Goal: Task Accomplishment & Management: Complete application form

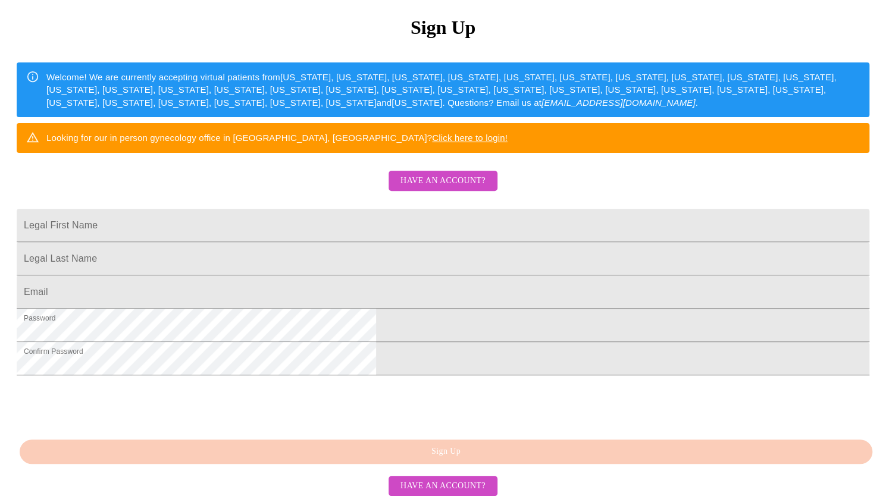
scroll to position [155, 0]
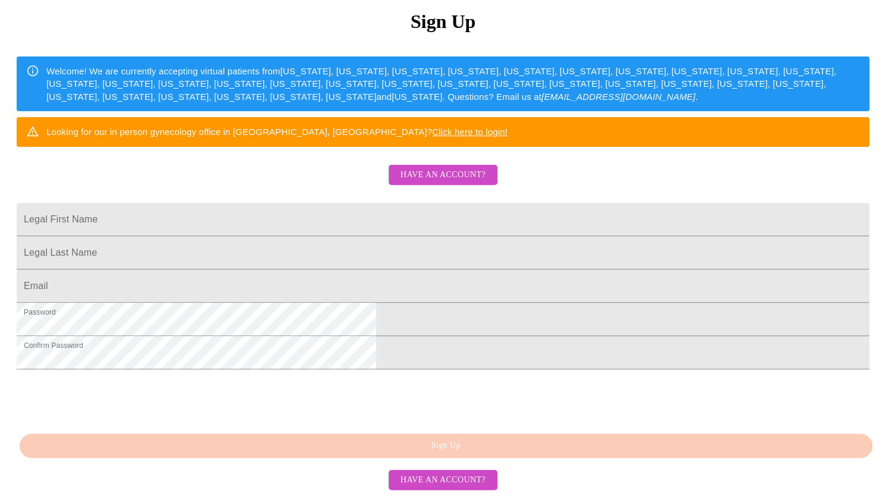
click at [445, 183] on span "Have an account?" at bounding box center [443, 175] width 85 height 15
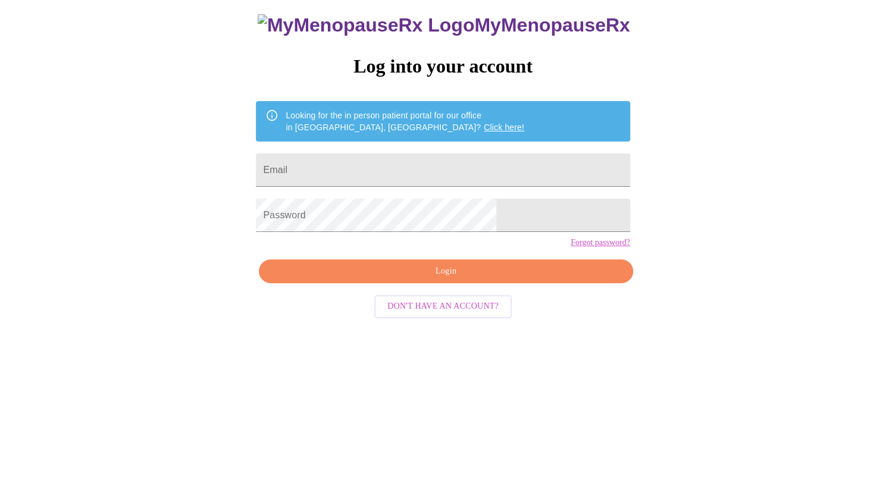
scroll to position [12, 0]
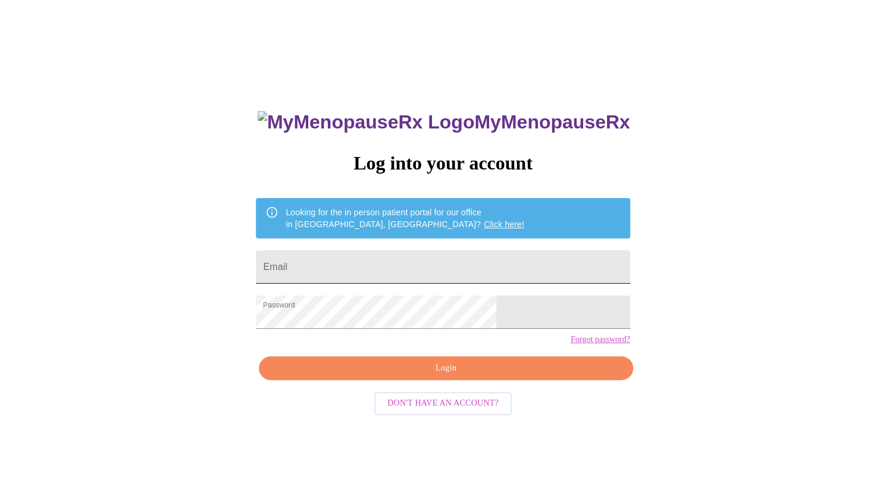
click at [396, 265] on input "Email" at bounding box center [443, 267] width 374 height 33
click at [385, 266] on input "Email" at bounding box center [443, 267] width 374 height 33
type input "linmdowe@gmail.com"
click at [571, 345] on link "Forgot password?" at bounding box center [601, 340] width 60 height 10
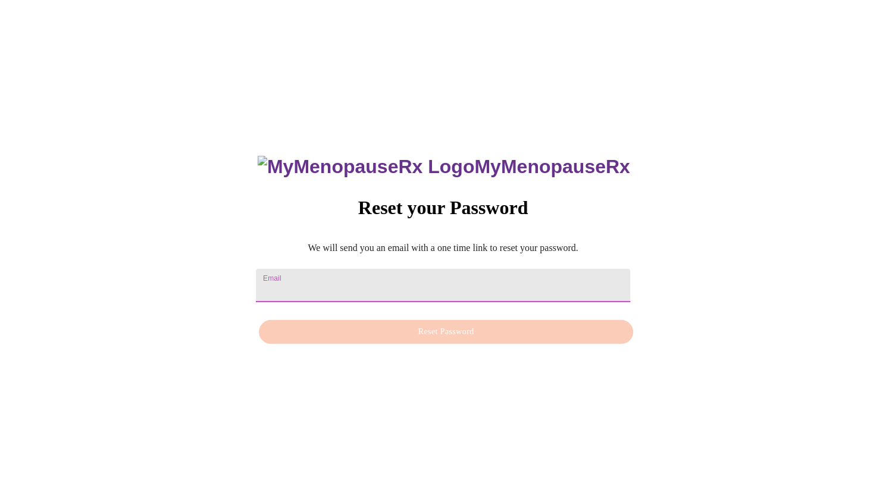
click at [430, 282] on input "Email" at bounding box center [443, 285] width 374 height 33
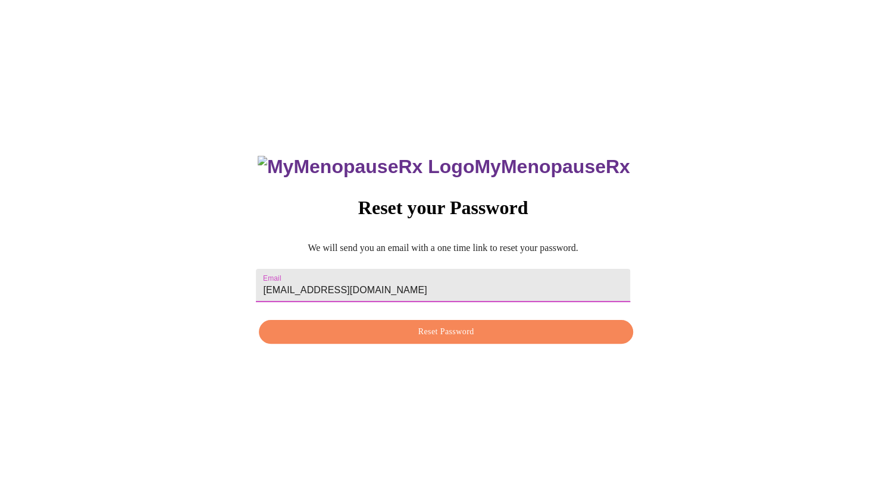
type input "linmdowe@gmail.com"
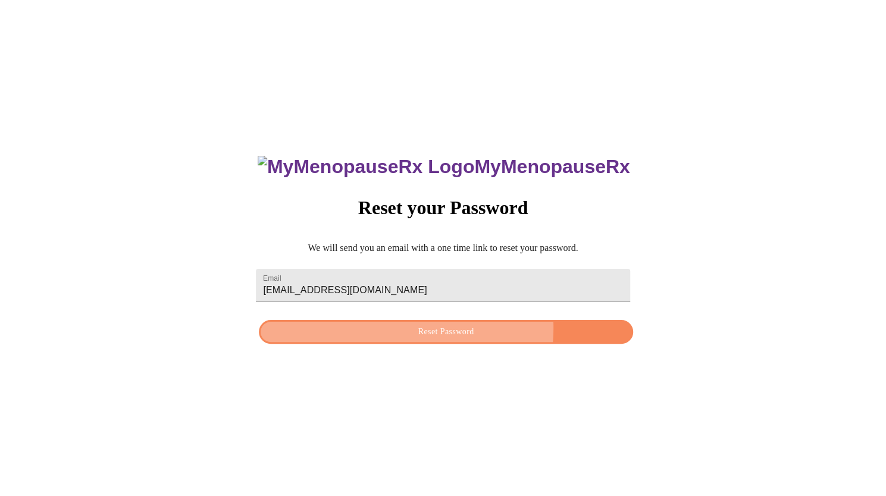
click at [422, 329] on span "Reset Password" at bounding box center [446, 332] width 346 height 15
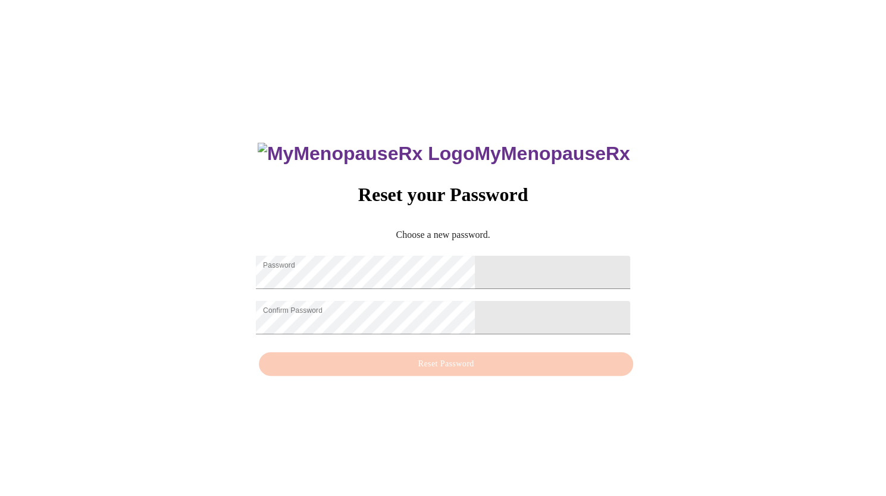
click at [385, 66] on div "MyMenopauseRx Reset your Password Choose a new password. Password Confirm Passw…" at bounding box center [443, 253] width 877 height 496
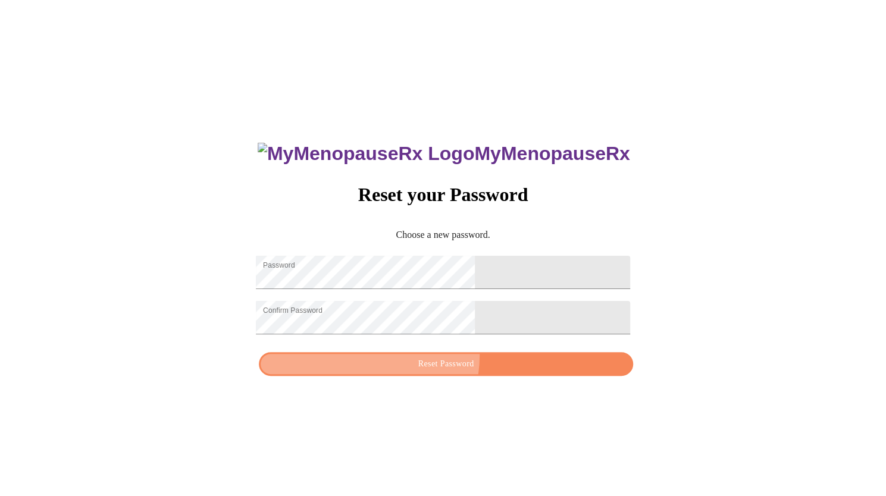
click at [419, 364] on button "Reset Password" at bounding box center [446, 364] width 374 height 24
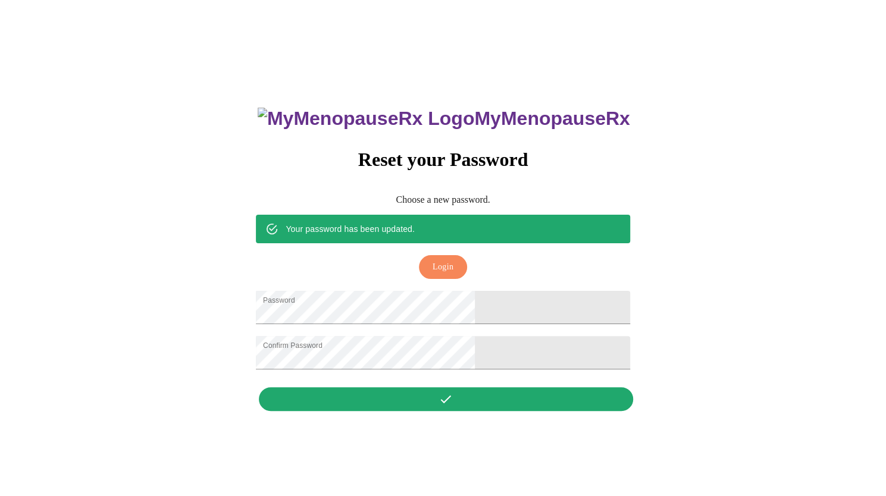
click at [454, 260] on span "Login" at bounding box center [443, 267] width 21 height 15
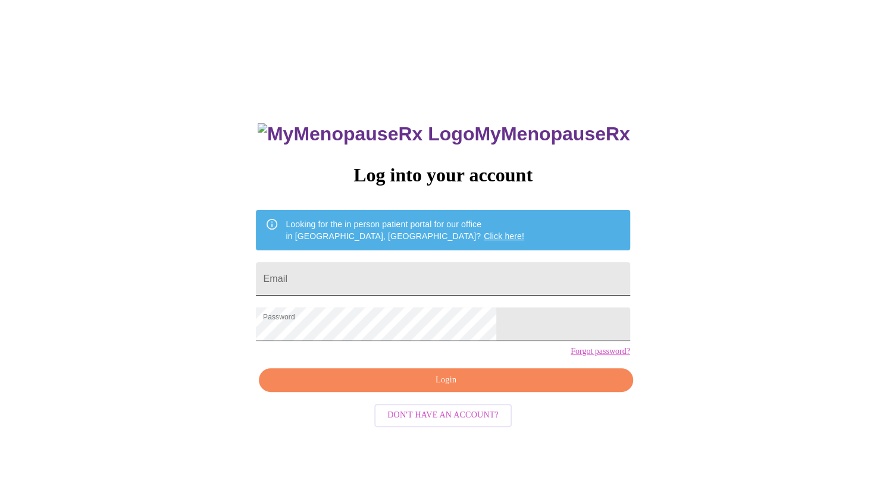
click at [439, 276] on input "Email" at bounding box center [443, 279] width 374 height 33
click at [370, 274] on input "Email" at bounding box center [443, 279] width 374 height 33
type input "linmdowe@gmail.com"
click at [427, 388] on span "Login" at bounding box center [446, 380] width 346 height 15
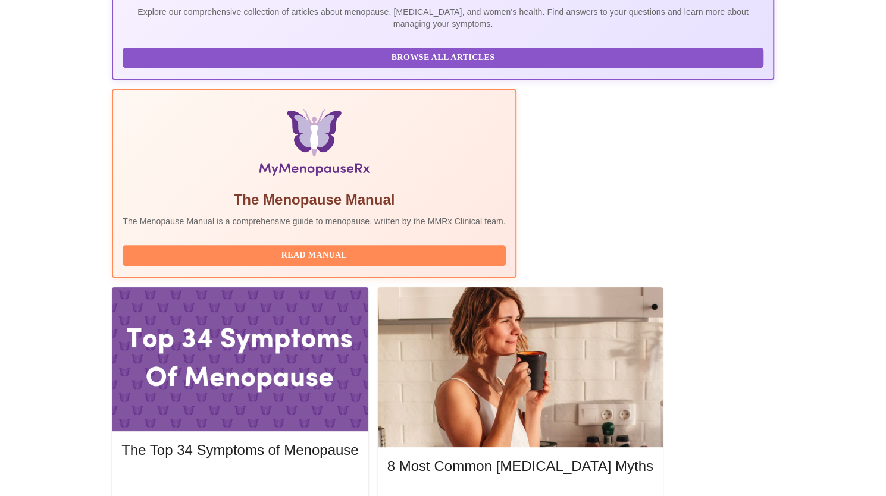
scroll to position [293, 0]
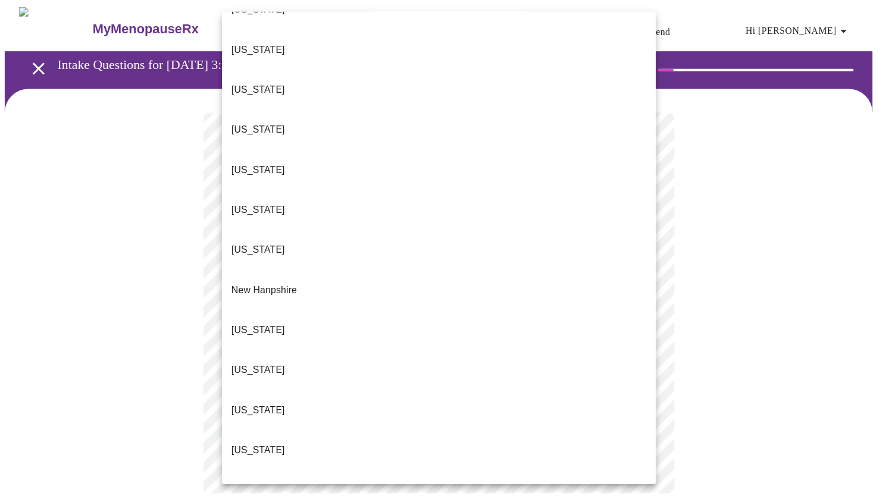
scroll to position [886, 0]
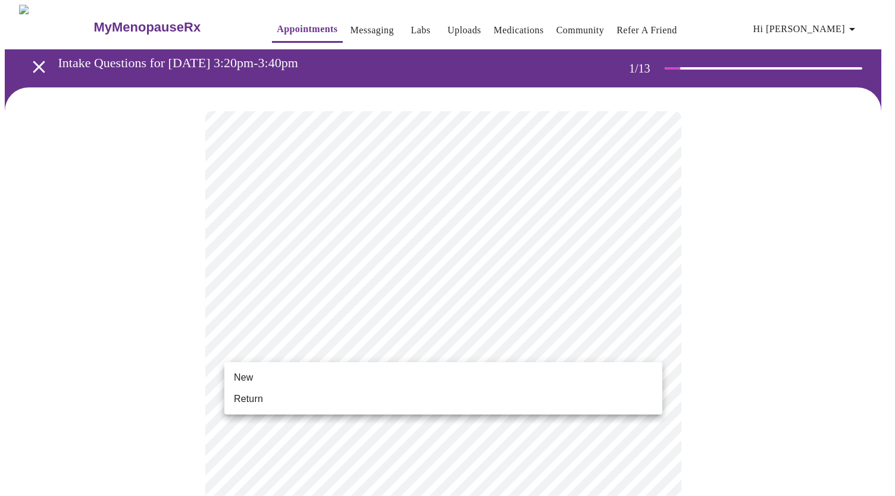
click at [407, 398] on li "Return" at bounding box center [443, 399] width 438 height 21
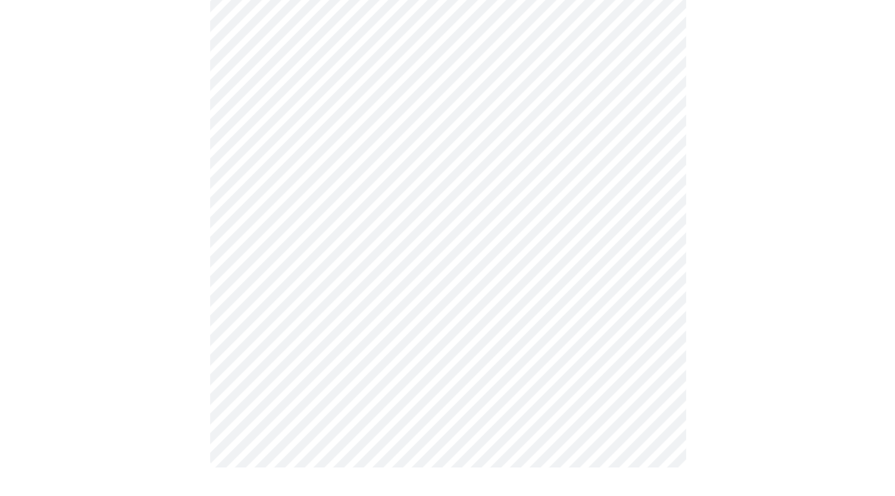
scroll to position [0, 0]
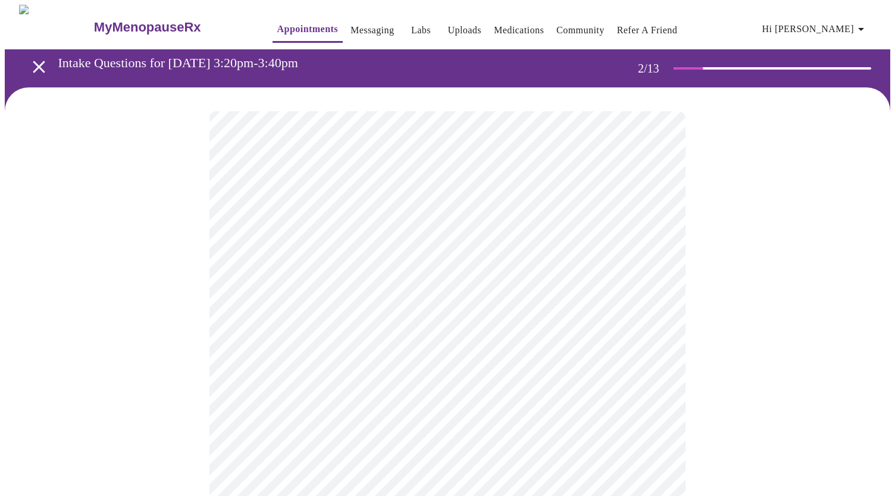
click at [654, 246] on body "MyMenopauseRx Appointments Messaging Labs Uploads Medications Community Refer a…" at bounding box center [448, 362] width 886 height 715
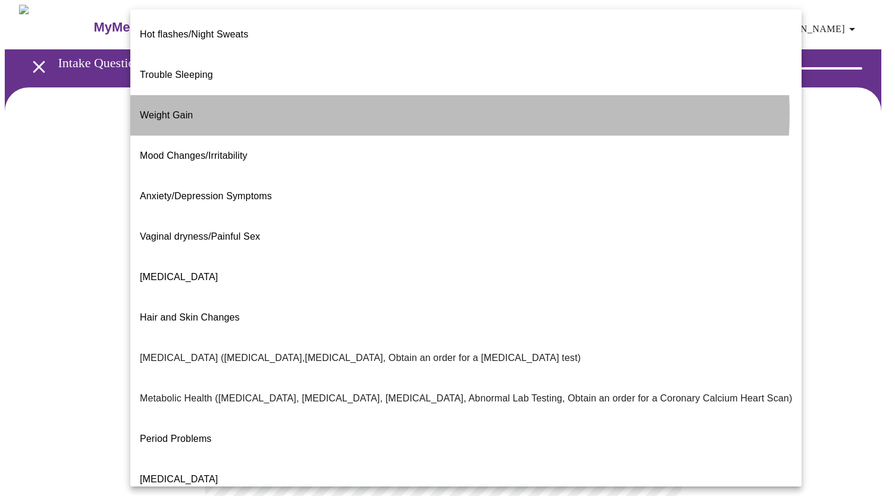
click at [460, 95] on li "Weight Gain" at bounding box center [466, 115] width 672 height 40
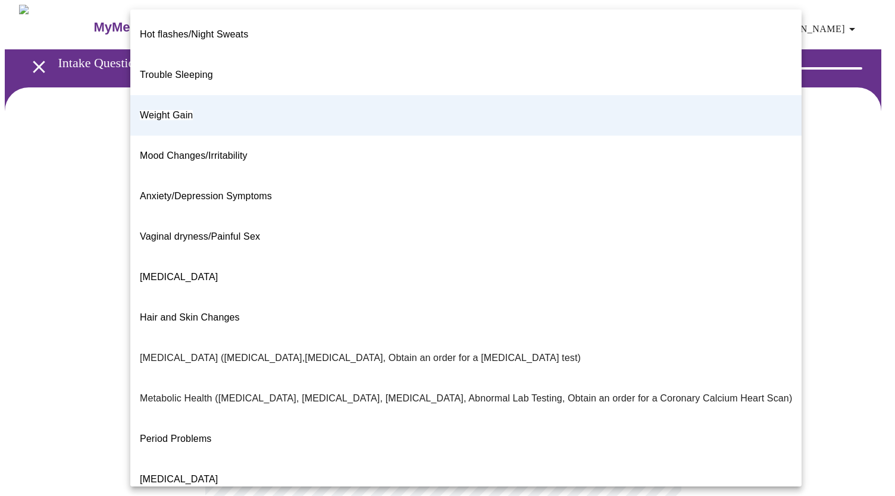
click at [645, 245] on body "MyMenopauseRx Appointments Messaging Labs Uploads Medications Community Refer a…" at bounding box center [448, 359] width 886 height 708
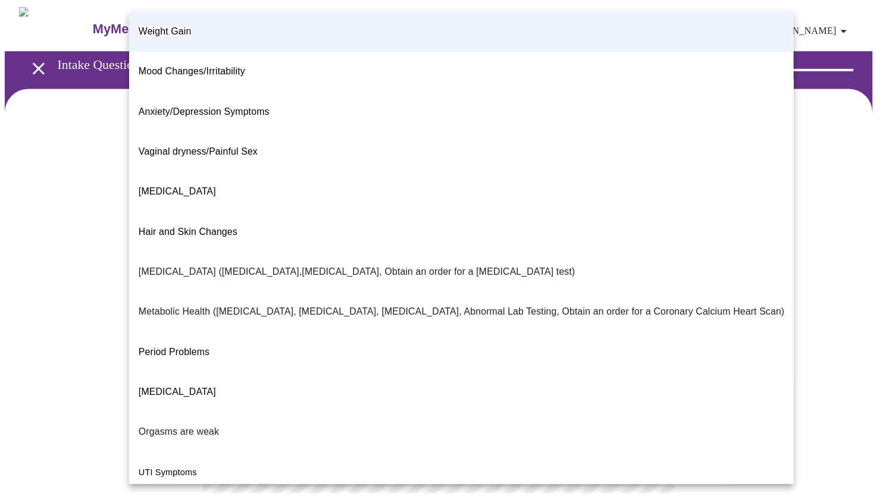
scroll to position [120, 0]
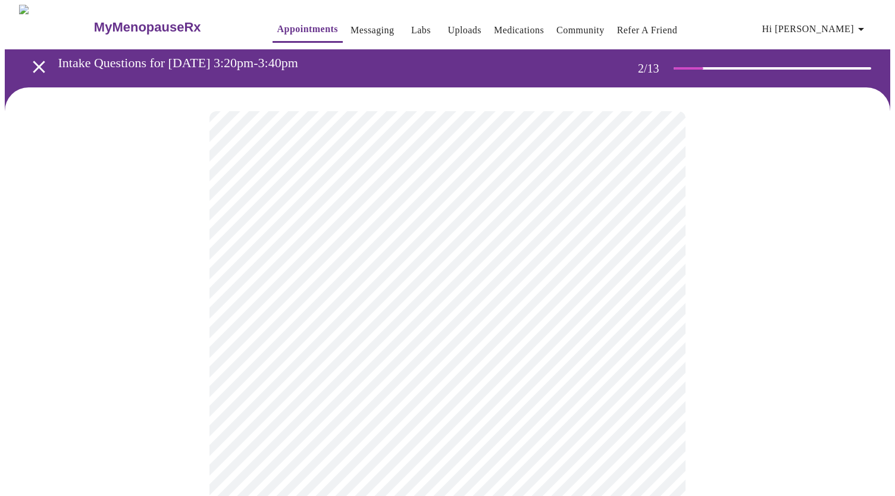
click at [476, 365] on body "MyMenopauseRx Appointments Messaging Labs Uploads Medications Community Refer a…" at bounding box center [448, 359] width 886 height 708
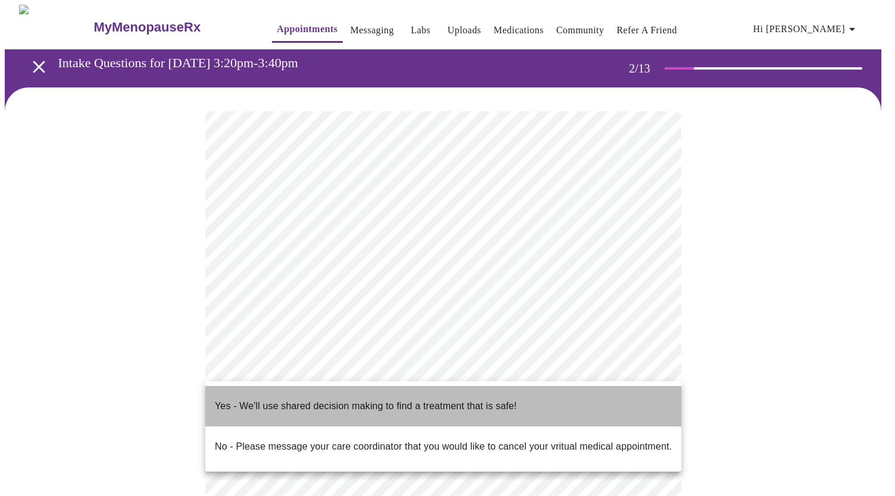
click at [462, 402] on p "Yes - We'll use shared decision making to find a treatment that is safe!" at bounding box center [366, 406] width 302 height 14
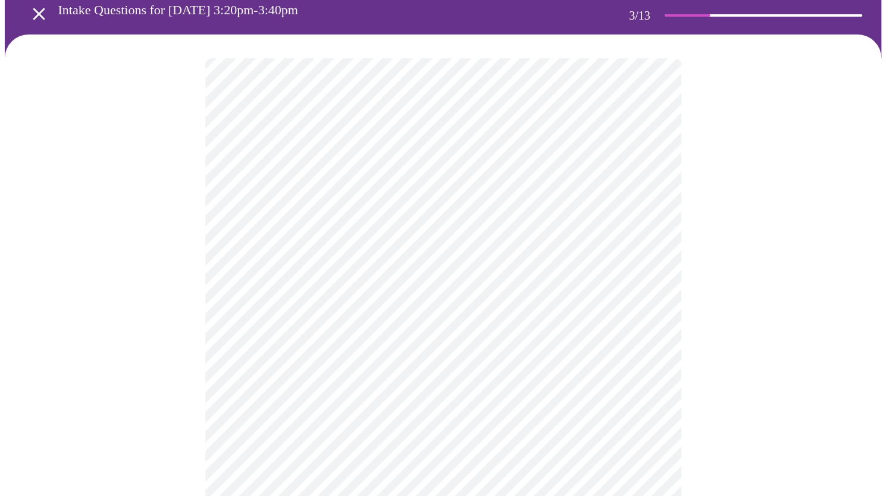
scroll to position [70, 0]
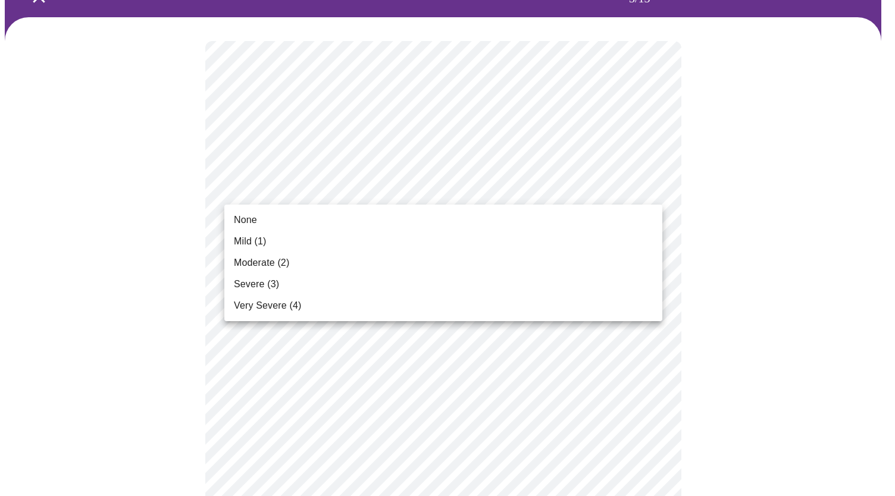
click at [576, 270] on li "Moderate (2)" at bounding box center [443, 262] width 438 height 21
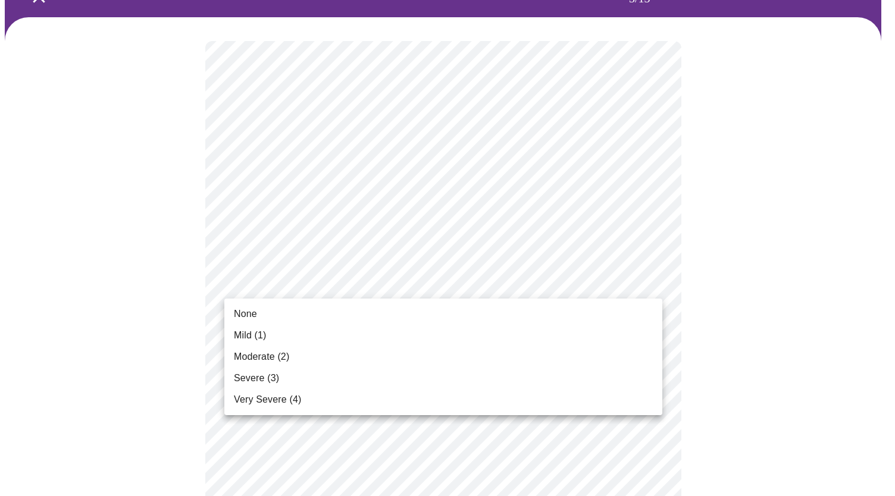
click at [492, 338] on li "Mild (1)" at bounding box center [443, 335] width 438 height 21
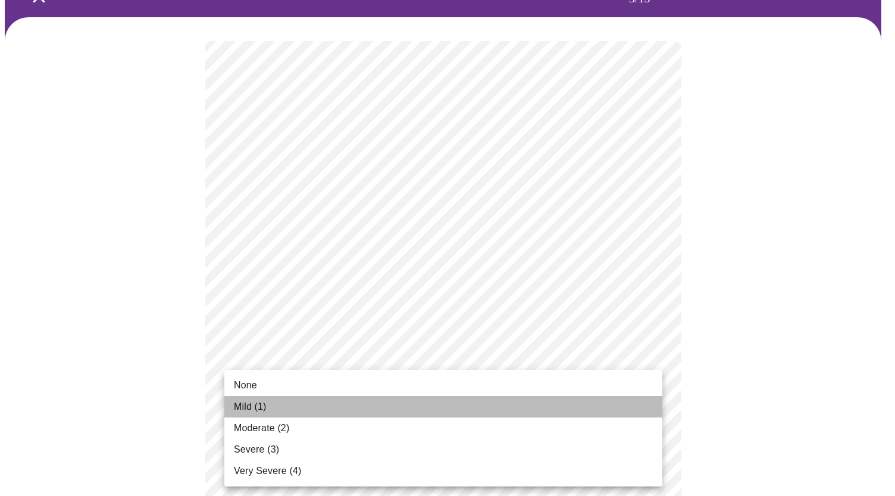
click at [598, 411] on li "Mild (1)" at bounding box center [443, 406] width 438 height 21
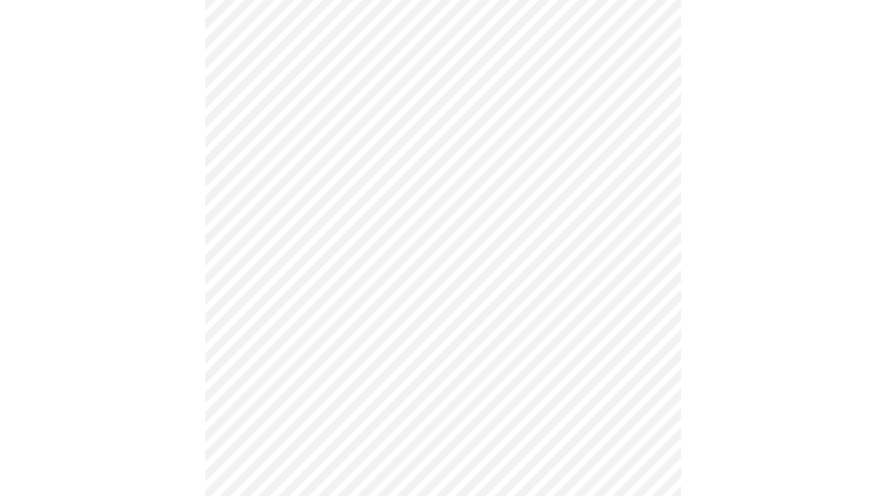
scroll to position [304, 0]
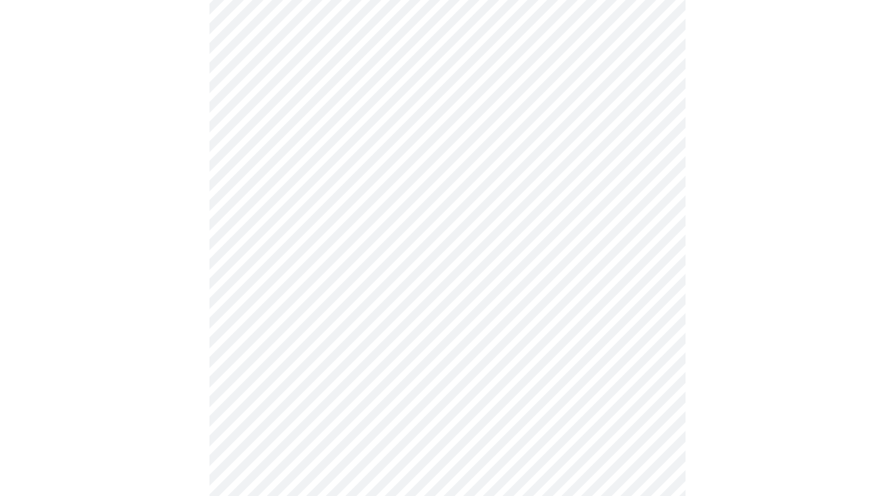
click at [645, 235] on body "MyMenopauseRx Appointments Messaging Labs Uploads Medications Community Refer a…" at bounding box center [448, 468] width 886 height 1534
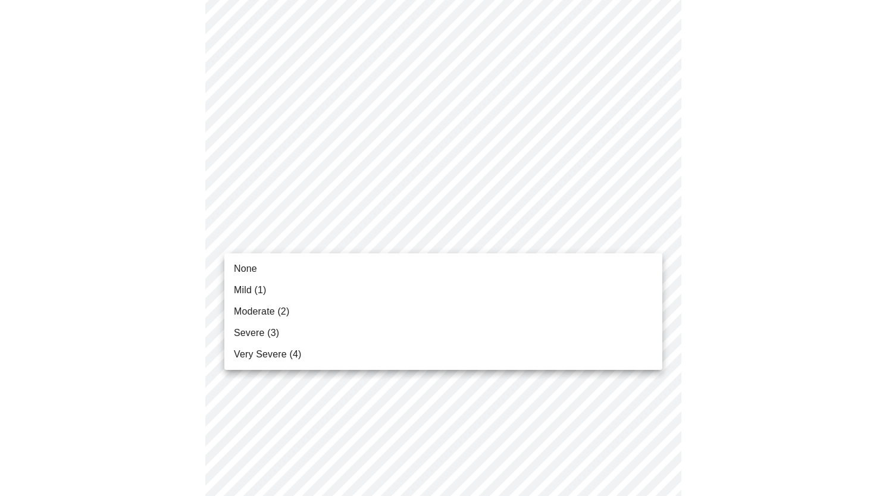
click at [609, 288] on li "Mild (1)" at bounding box center [443, 290] width 438 height 21
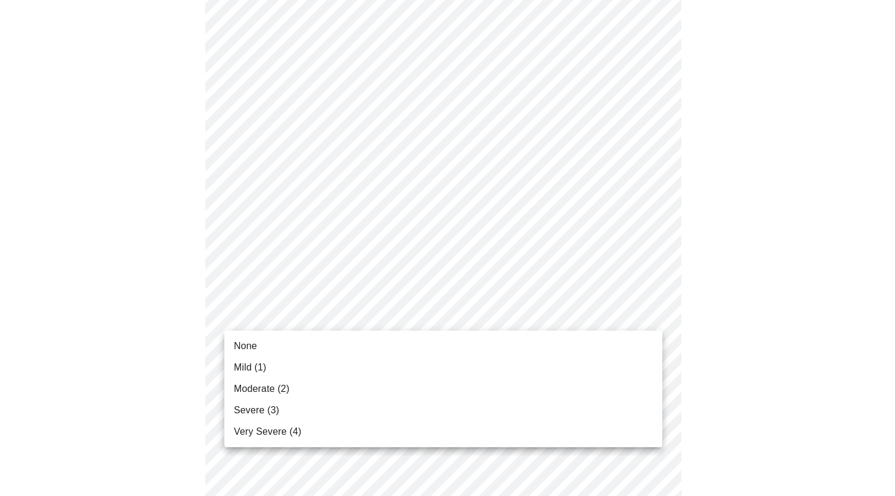
click at [626, 310] on body "MyMenopauseRx Appointments Messaging Labs Uploads Medications Community Refer a…" at bounding box center [448, 459] width 886 height 1517
click at [609, 361] on li "Mild (1)" at bounding box center [443, 367] width 438 height 21
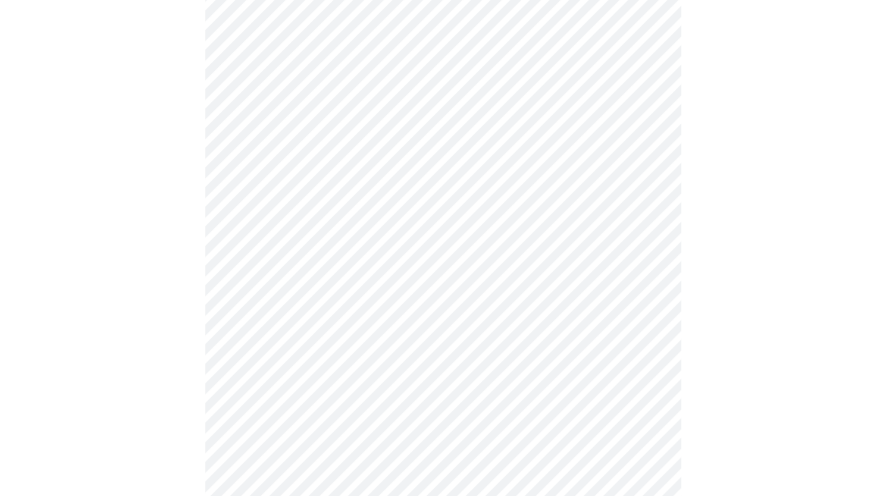
scroll to position [482, 0]
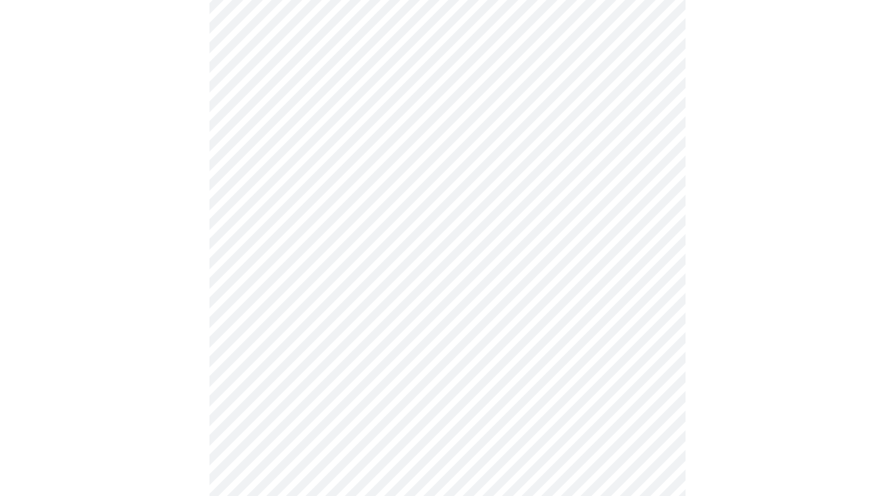
click at [494, 205] on body "MyMenopauseRx Appointments Messaging Labs Uploads Medications Community Refer a…" at bounding box center [448, 273] width 886 height 1500
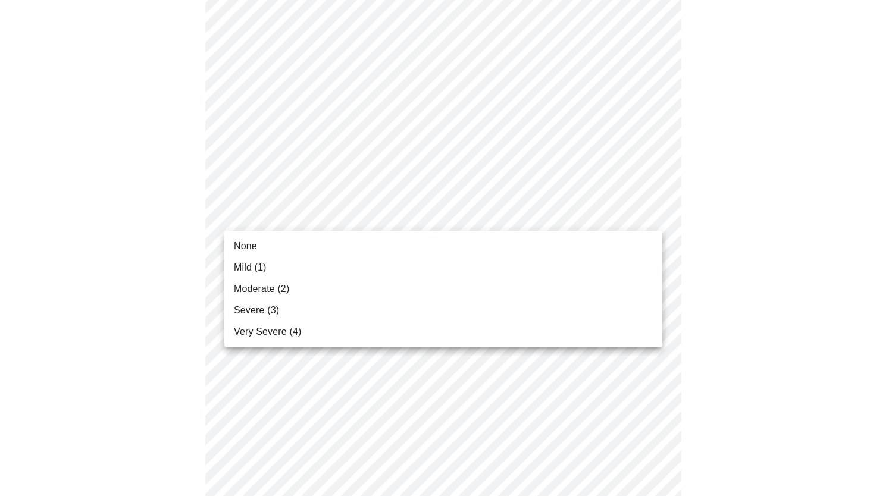
click at [444, 290] on li "Moderate (2)" at bounding box center [443, 289] width 438 height 21
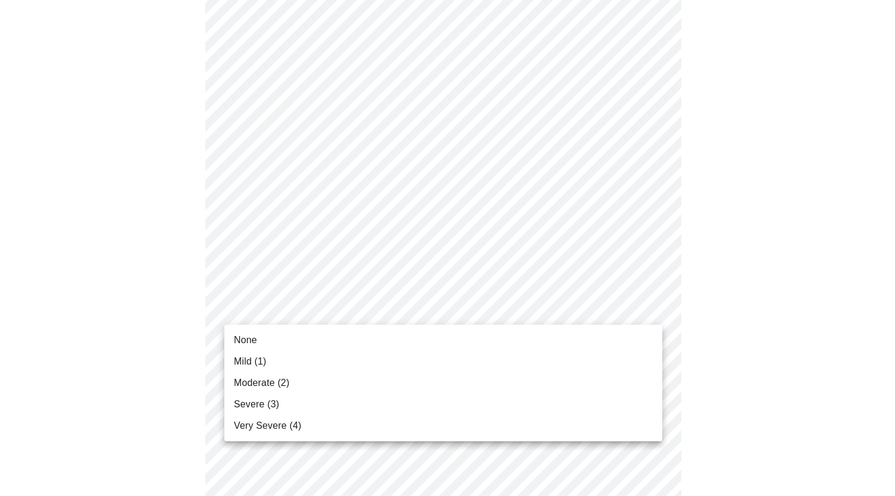
click at [504, 302] on body "MyMenopauseRx Appointments Messaging Labs Uploads Medications Community Refer a…" at bounding box center [448, 265] width 886 height 1484
click at [442, 386] on li "Moderate (2)" at bounding box center [443, 383] width 438 height 21
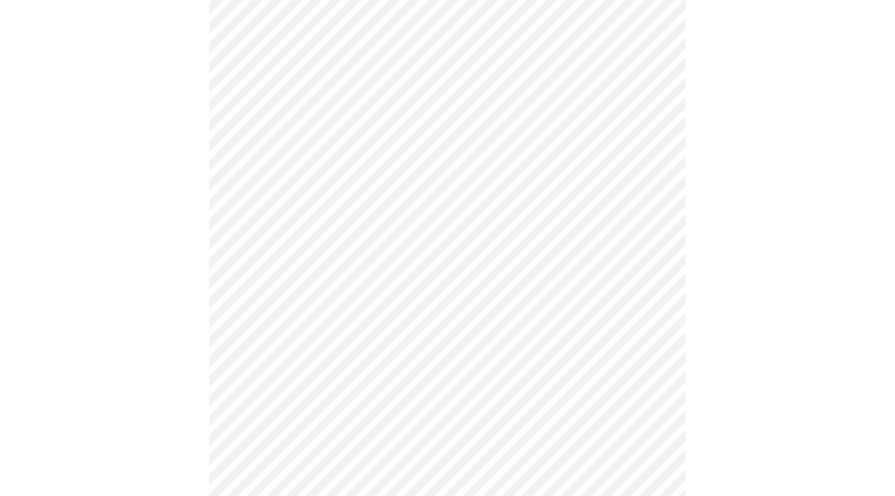
click at [495, 400] on body "MyMenopauseRx Appointments Messaging Labs Uploads Medications Community Refer a…" at bounding box center [448, 256] width 886 height 1467
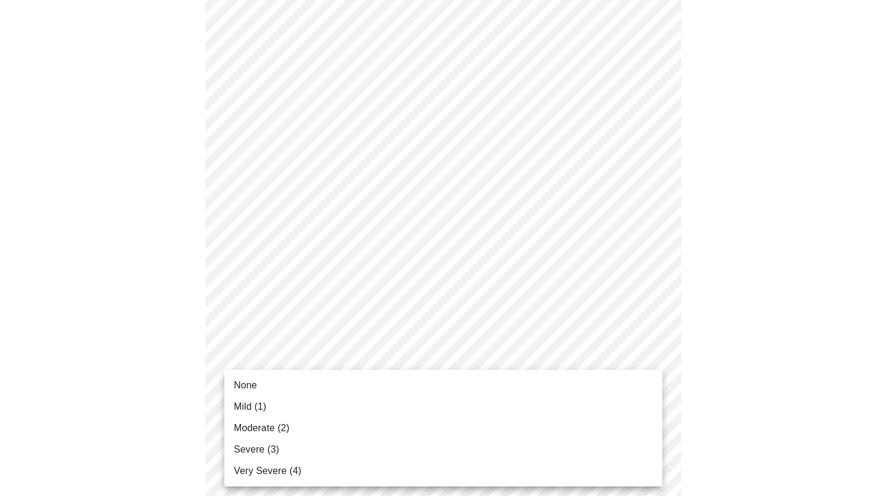
click at [495, 400] on li "Mild (1)" at bounding box center [443, 406] width 438 height 21
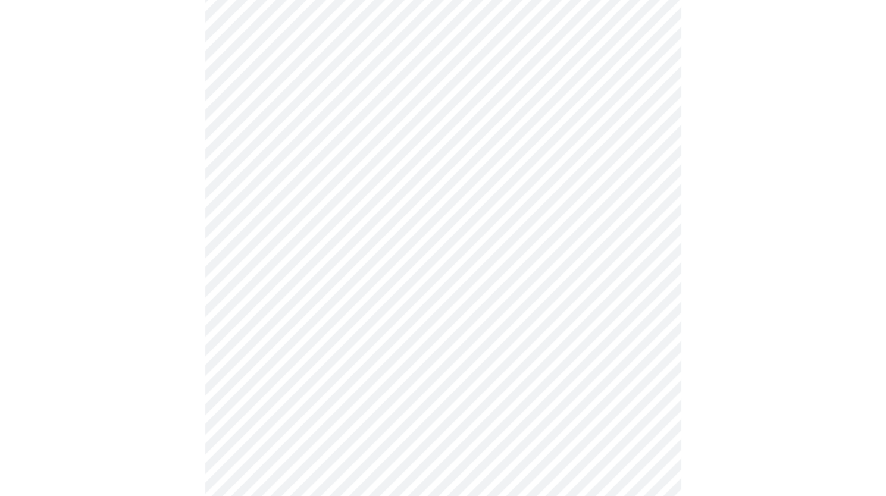
scroll to position [829, 0]
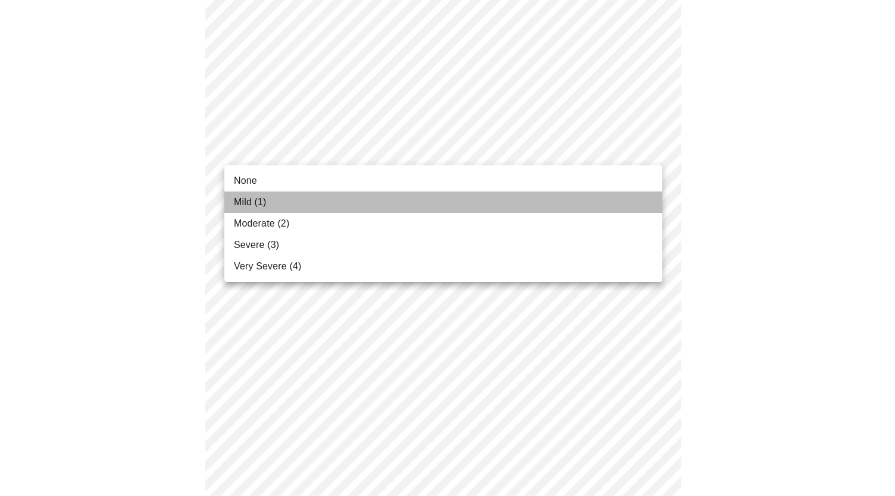
click at [548, 192] on li "Mild (1)" at bounding box center [443, 202] width 438 height 21
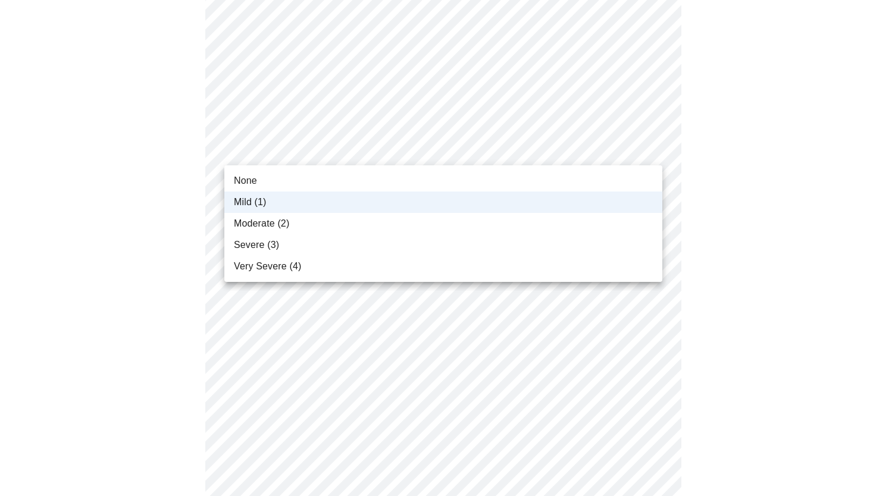
click at [517, 177] on li "None" at bounding box center [443, 180] width 438 height 21
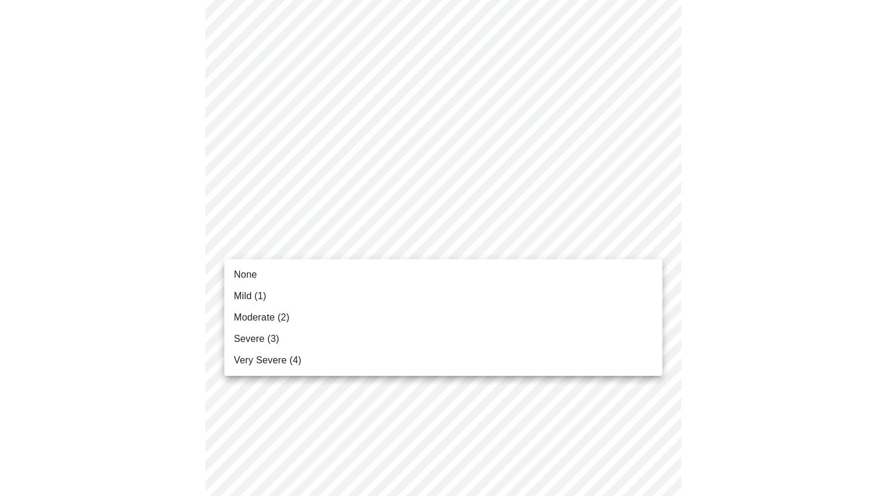
click at [464, 268] on li "None" at bounding box center [443, 274] width 438 height 21
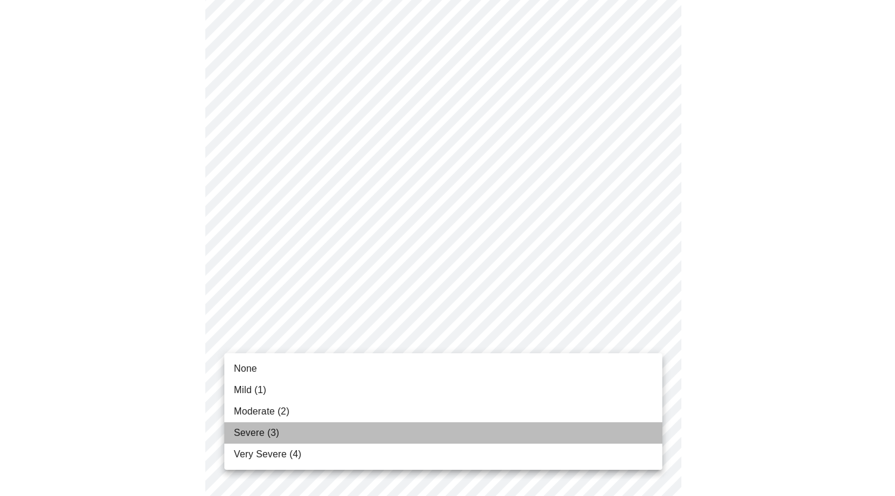
click at [502, 428] on li "Severe (3)" at bounding box center [443, 433] width 438 height 21
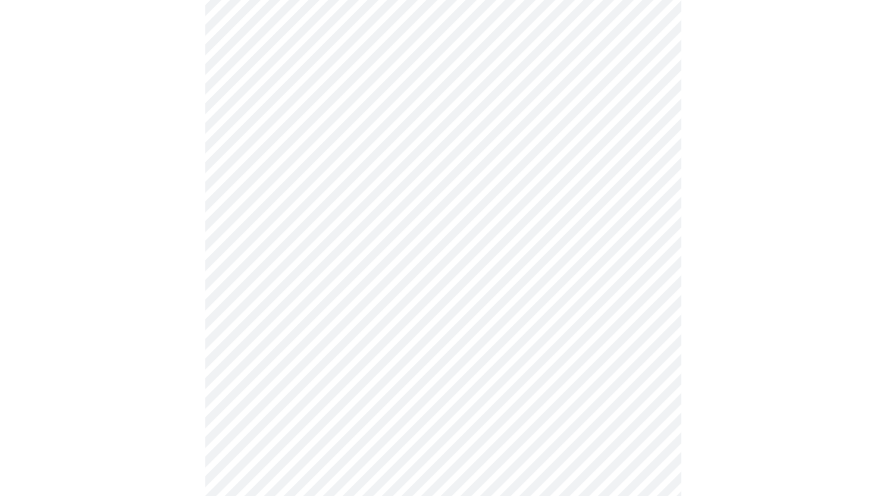
scroll to position [423, 0]
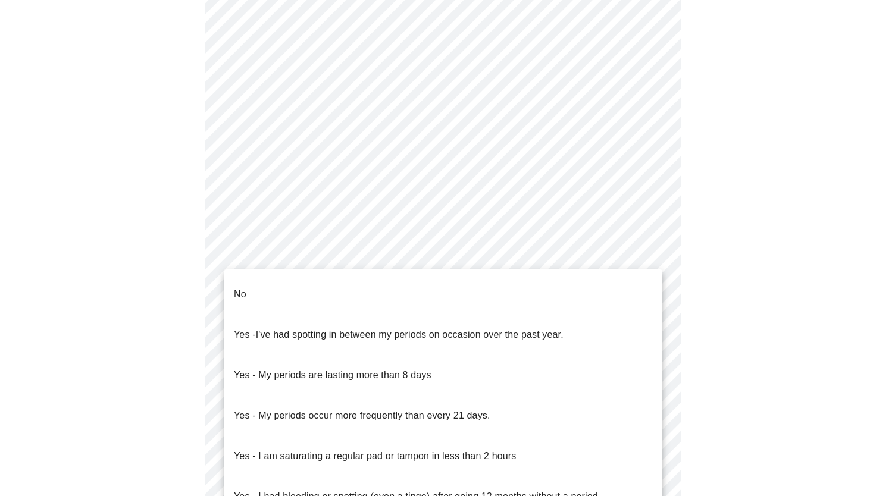
click at [580, 257] on body "MyMenopauseRx Appointments Messaging Labs Uploads Medications Community Refer a…" at bounding box center [448, 145] width 886 height 1126
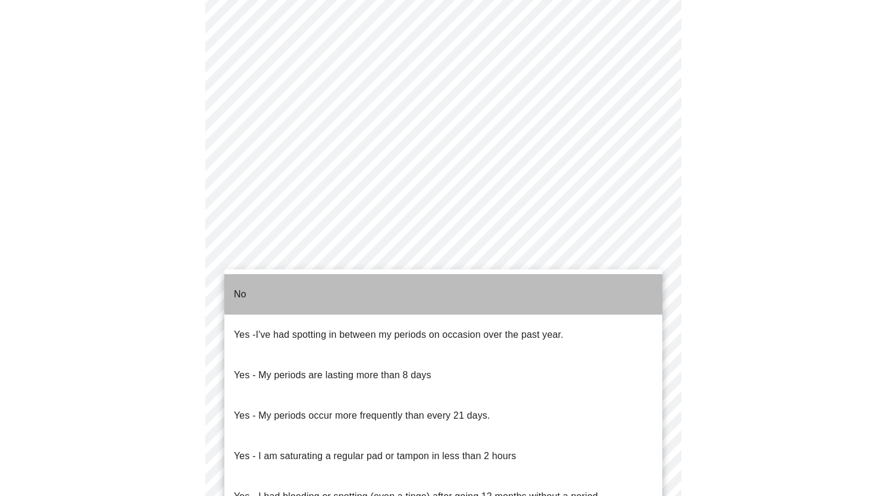
click at [562, 284] on li "No" at bounding box center [443, 294] width 438 height 40
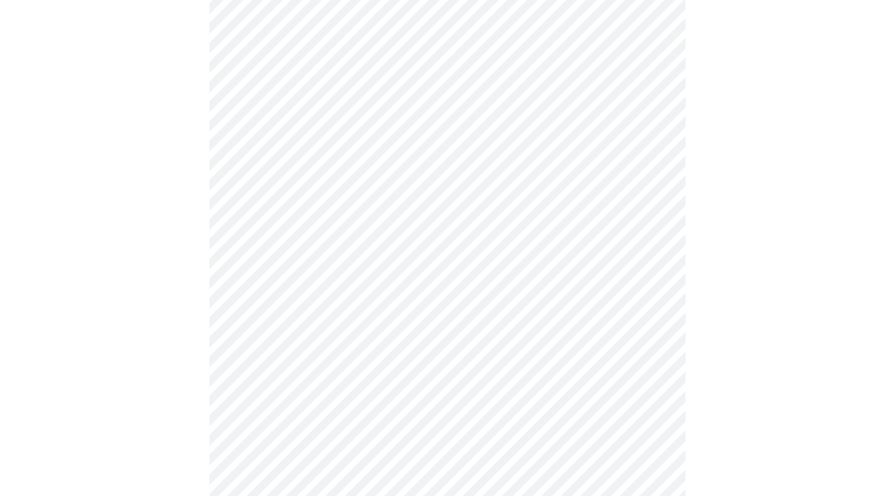
click at [527, 348] on body "MyMenopauseRx Appointments Messaging Labs Uploads Medications Community Refer a…" at bounding box center [448, 141] width 886 height 1119
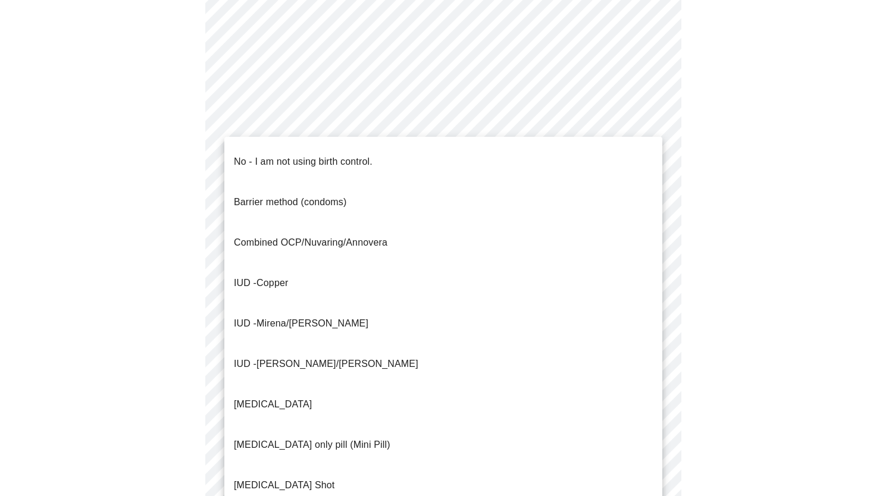
click at [508, 149] on li "No - I am not using birth control." at bounding box center [443, 162] width 438 height 40
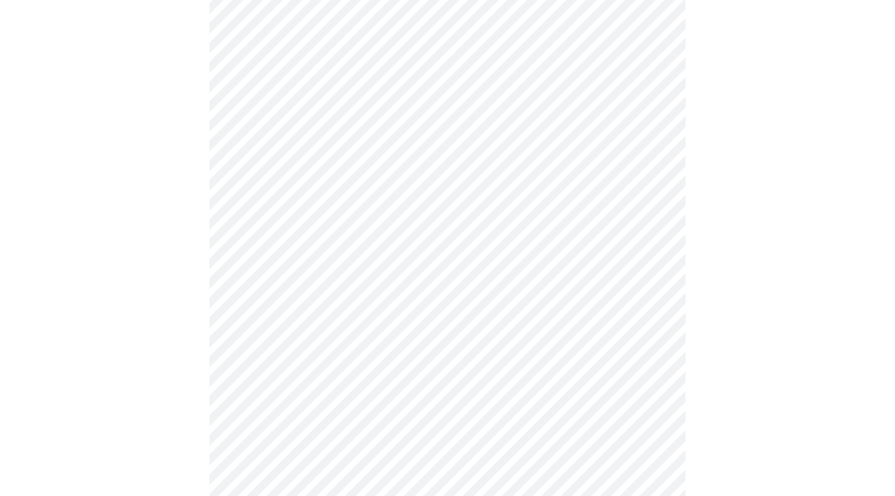
click at [466, 427] on body "MyMenopauseRx Appointments Messaging Labs Uploads Medications Community Refer a…" at bounding box center [448, 137] width 886 height 1111
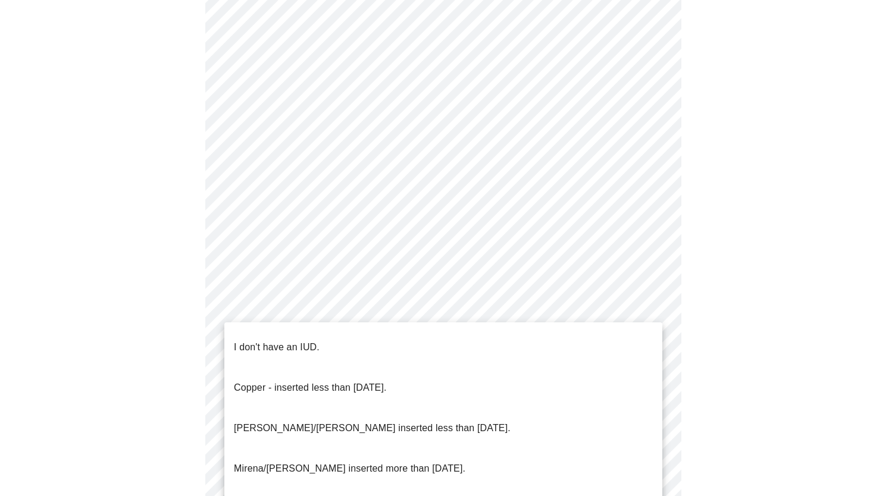
click at [383, 341] on li "I don't have an IUD." at bounding box center [443, 347] width 438 height 40
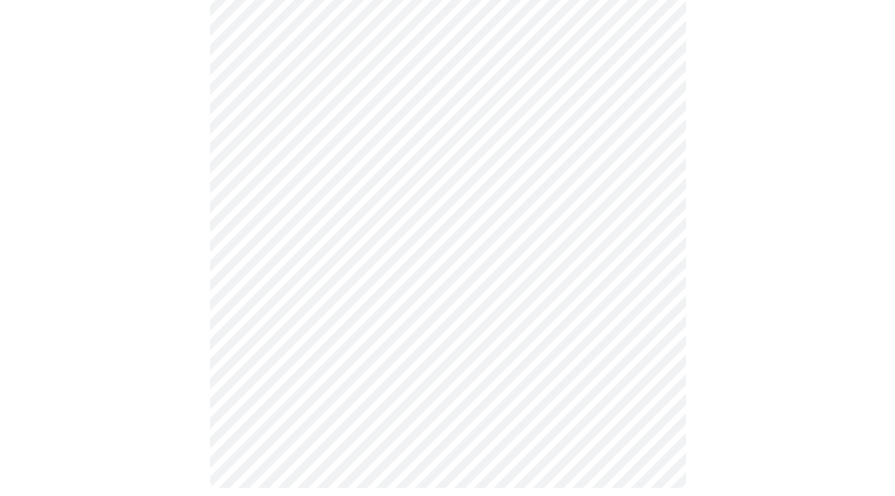
scroll to position [608, 0]
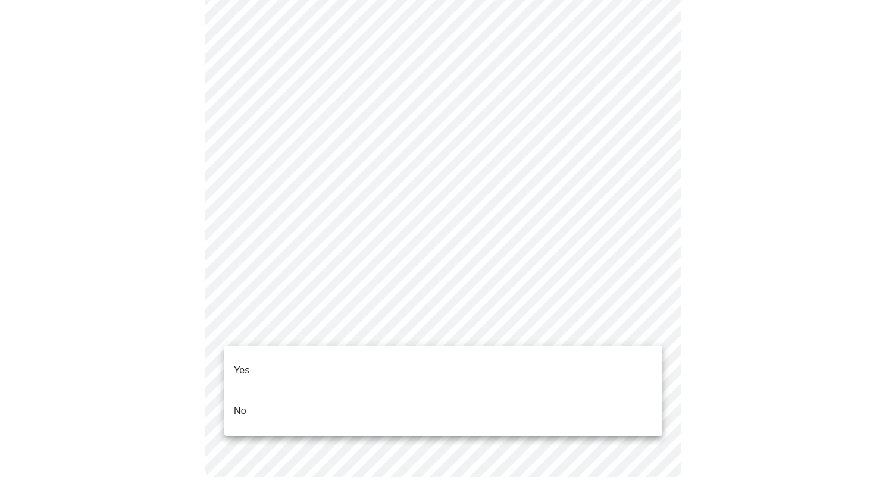
click at [542, 374] on li "Yes" at bounding box center [443, 371] width 438 height 40
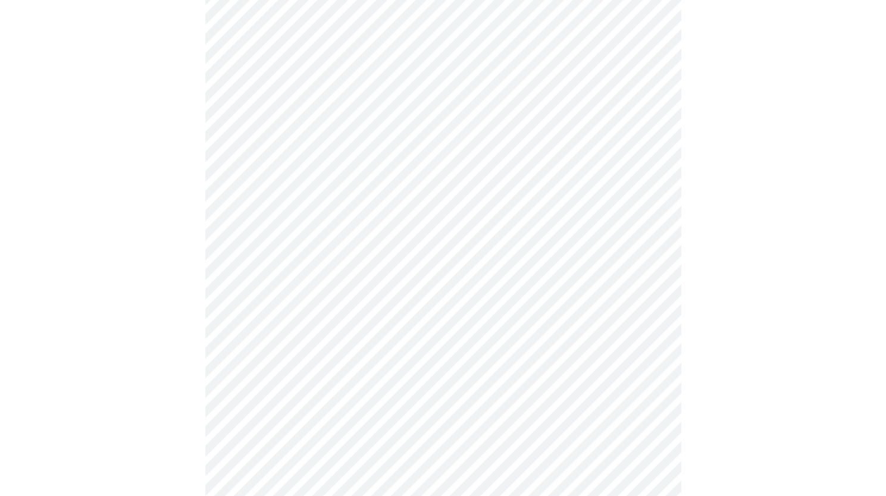
scroll to position [3087, 0]
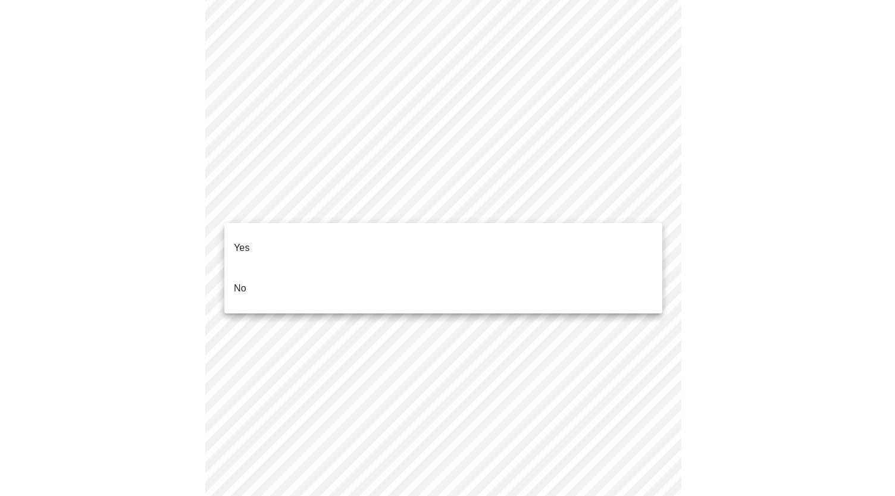
click at [620, 245] on li "Yes" at bounding box center [443, 248] width 438 height 40
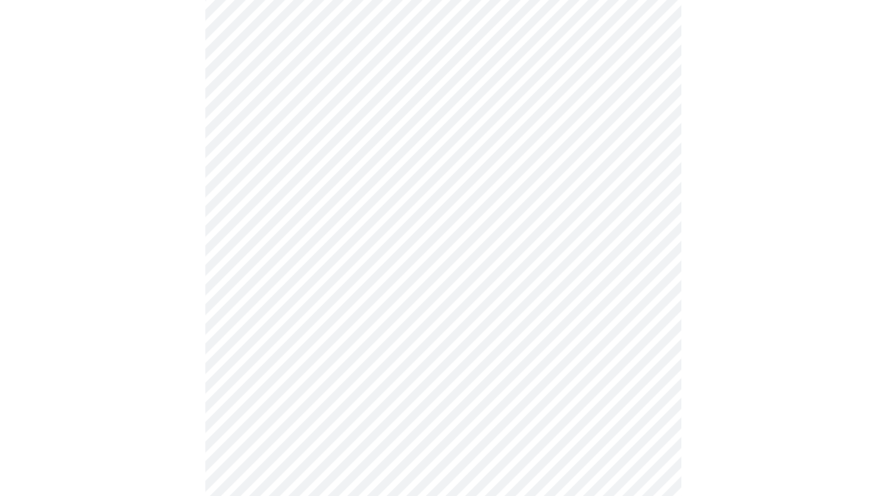
scroll to position [1010, 0]
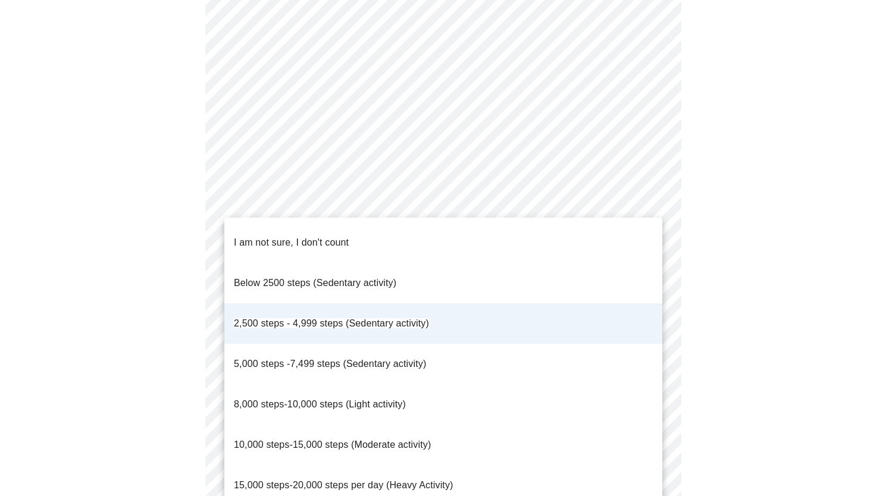
click at [652, 192] on div at bounding box center [447, 248] width 895 height 496
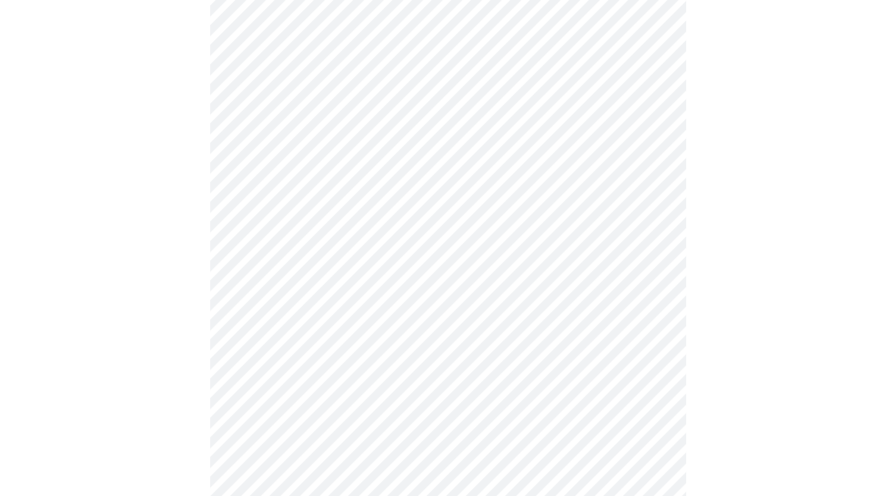
scroll to position [0, 0]
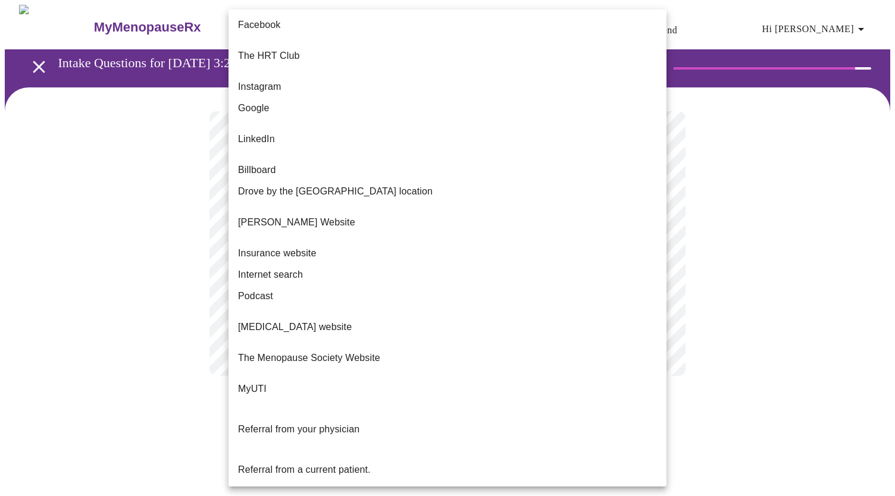
click at [656, 243] on body "MyMenopauseRx Appointments Messaging Labs Uploads Medications Community Refer a…" at bounding box center [448, 202] width 886 height 395
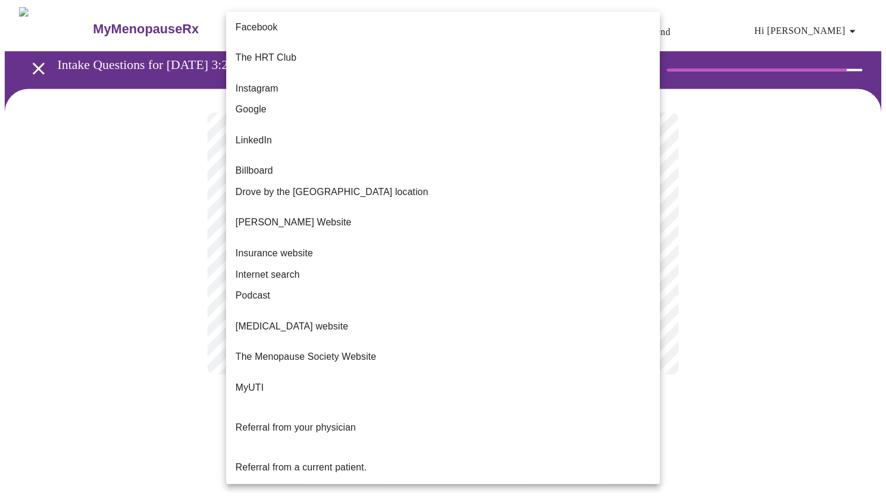
scroll to position [20, 0]
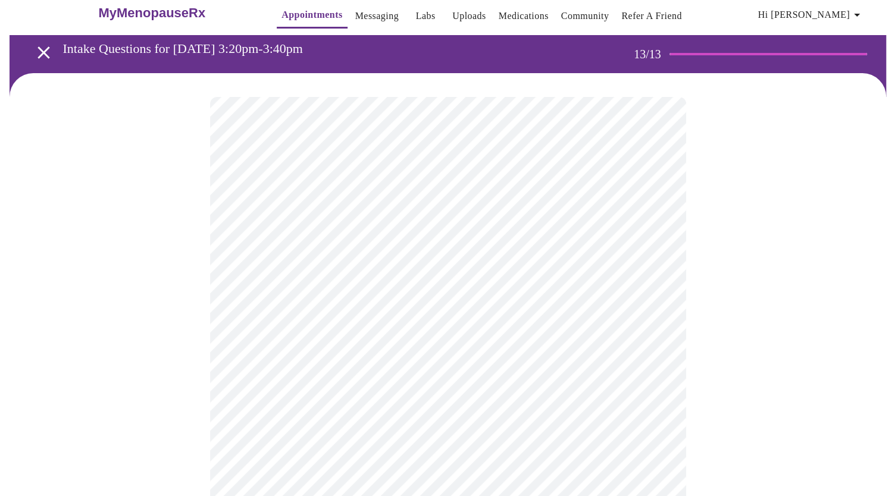
scroll to position [10, 0]
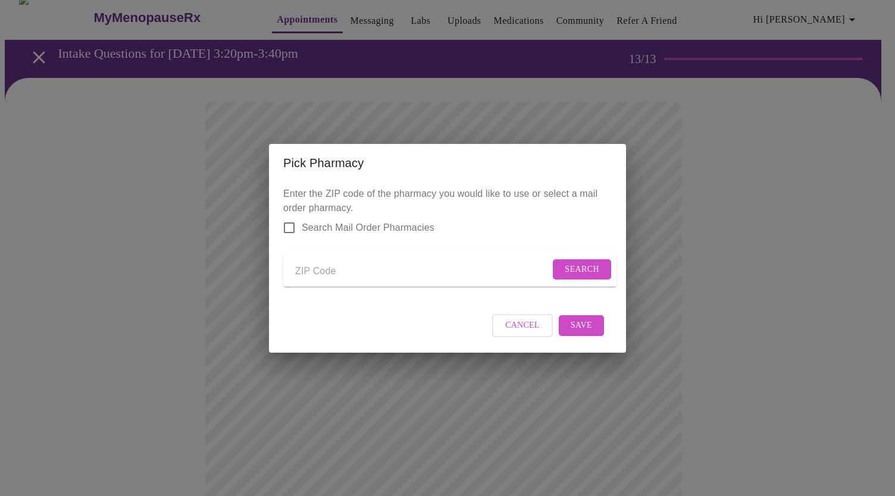
click at [445, 115] on div "Pick Pharmacy Enter the ZIP code of the pharmacy you would like to use or selec…" at bounding box center [447, 248] width 895 height 496
click at [329, 270] on input "Send a message to your care team" at bounding box center [422, 272] width 255 height 19
type input "37129"
click at [591, 263] on span "Search" at bounding box center [582, 270] width 35 height 15
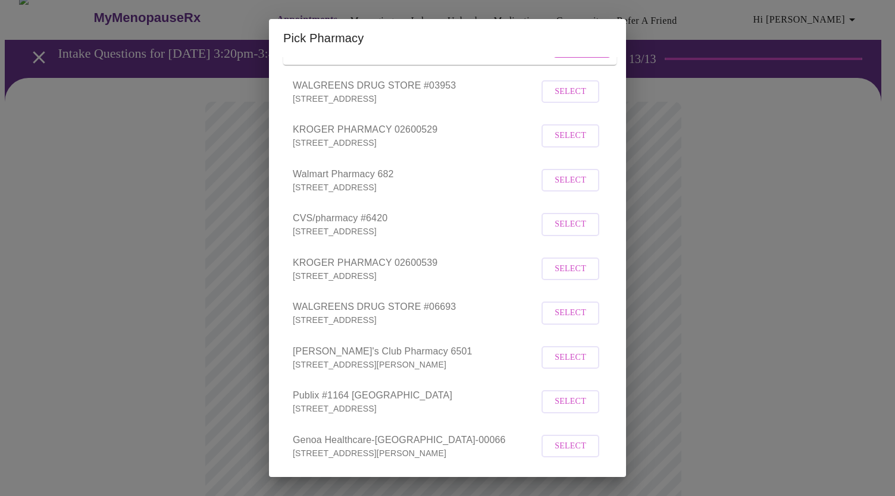
scroll to position [0, 0]
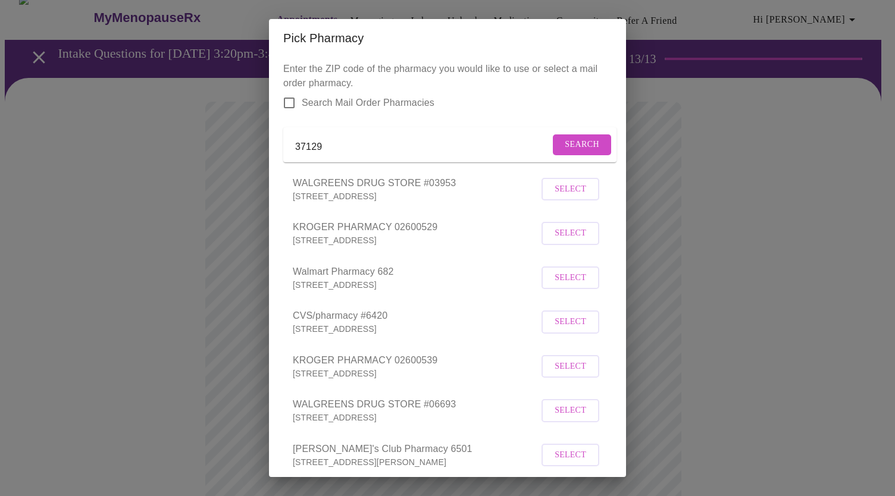
click at [555, 286] on span "Select" at bounding box center [571, 278] width 32 height 15
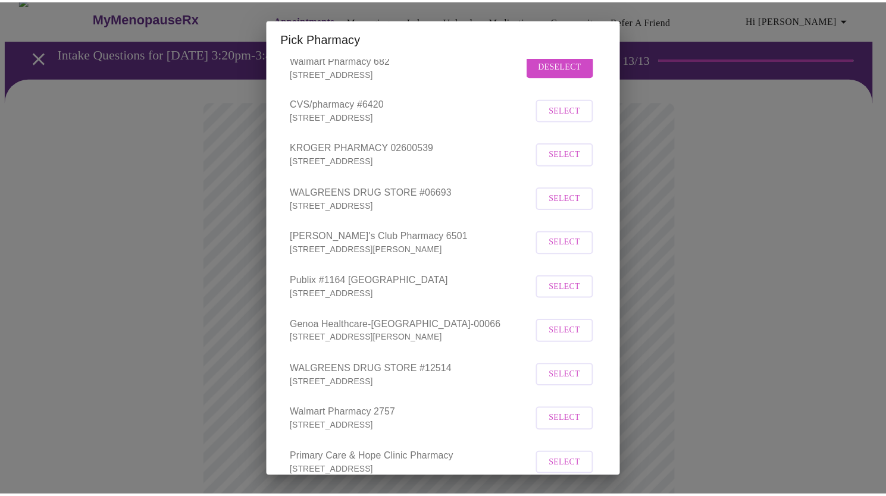
scroll to position [486, 0]
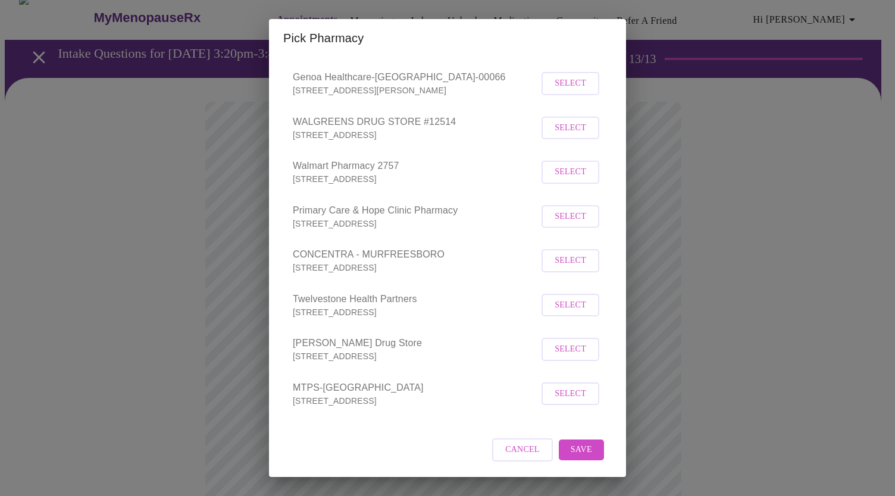
click at [571, 446] on span "Save" at bounding box center [581, 450] width 21 height 15
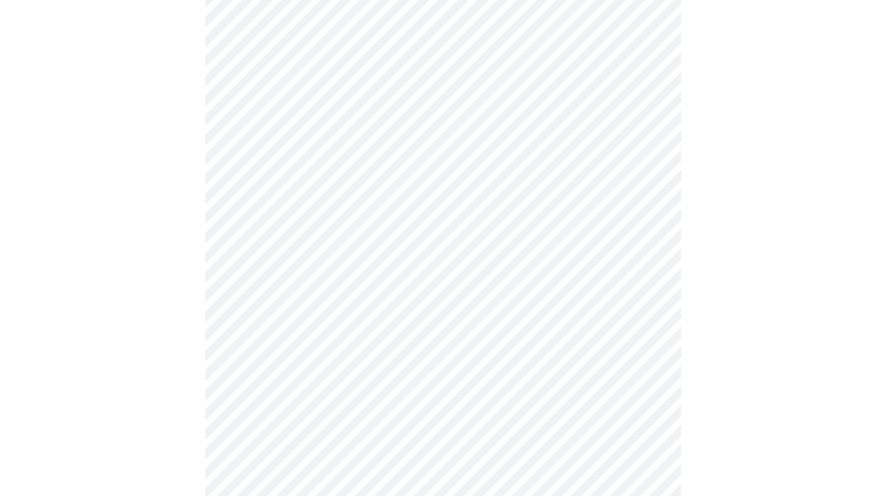
scroll to position [819, 0]
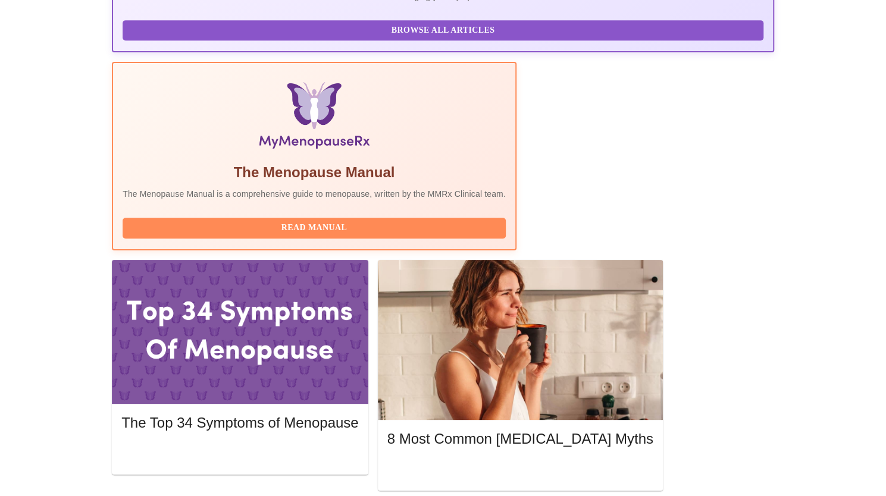
scroll to position [374, 0]
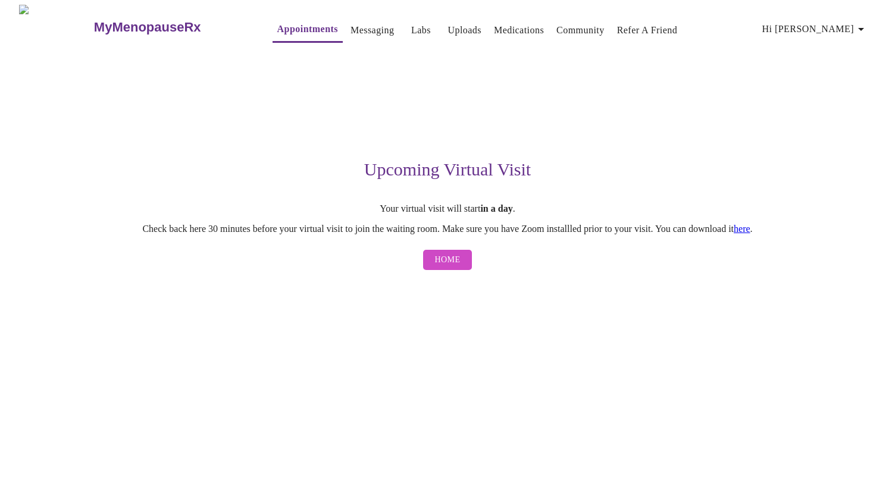
click at [451, 266] on span "Home" at bounding box center [448, 260] width 26 height 15
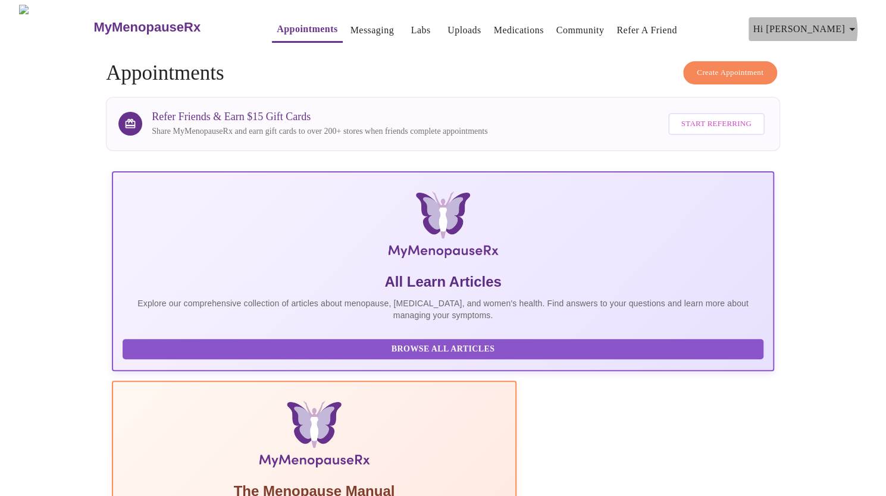
click at [852, 26] on icon "button" at bounding box center [852, 29] width 14 height 14
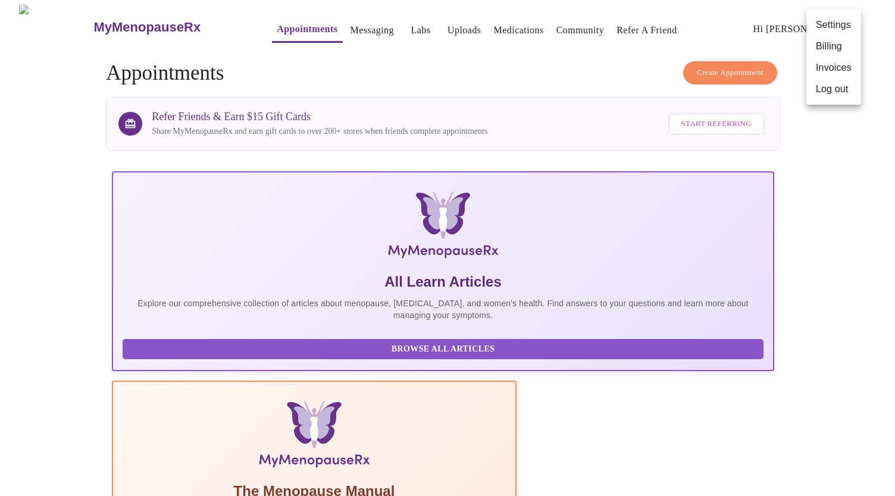
click at [753, 482] on div at bounding box center [447, 248] width 895 height 496
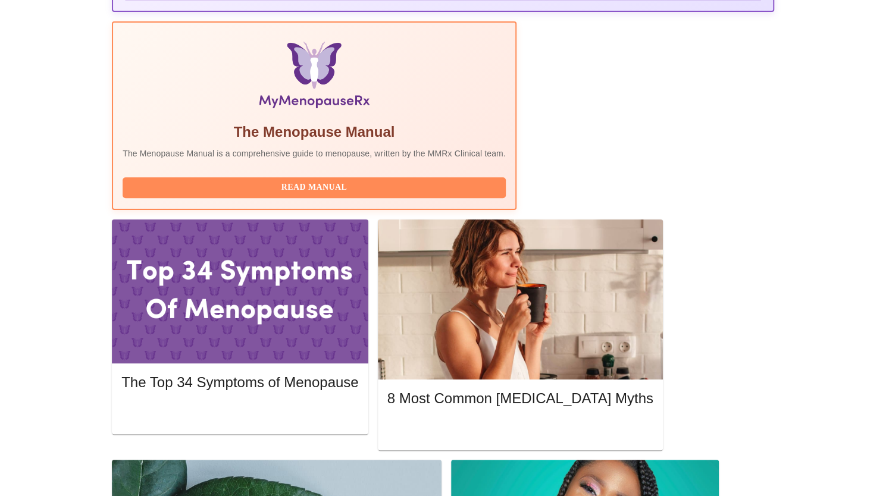
scroll to position [374, 0]
